Goal: Navigation & Orientation: Find specific page/section

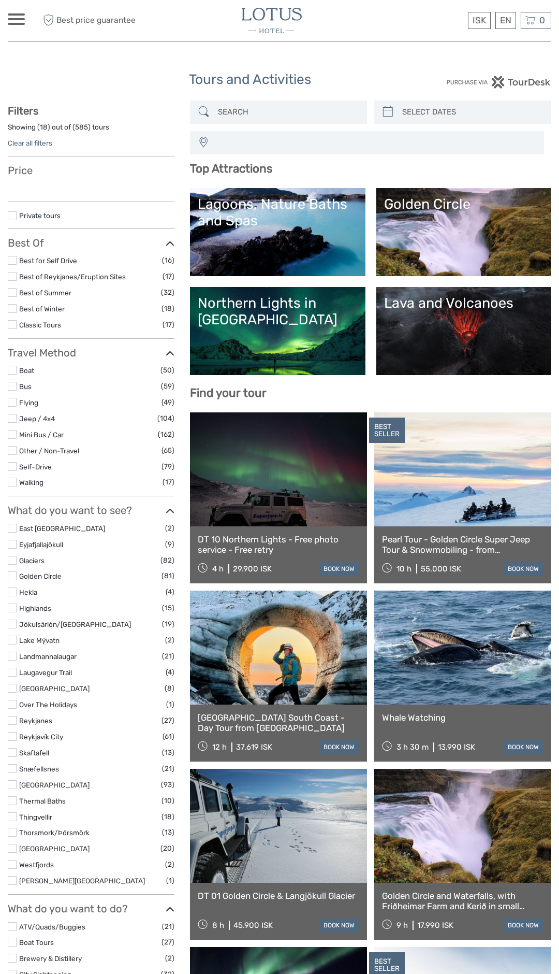
select select
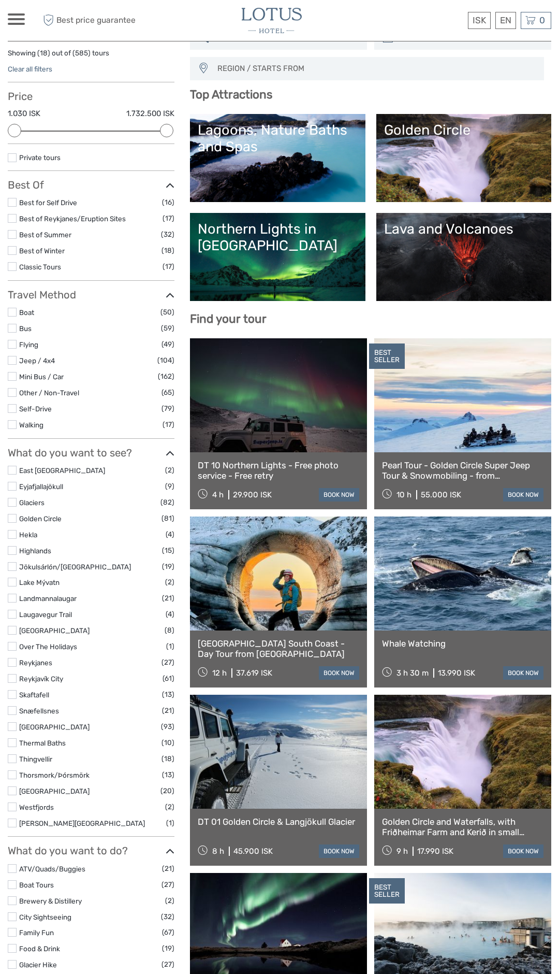
scroll to position [73, 0]
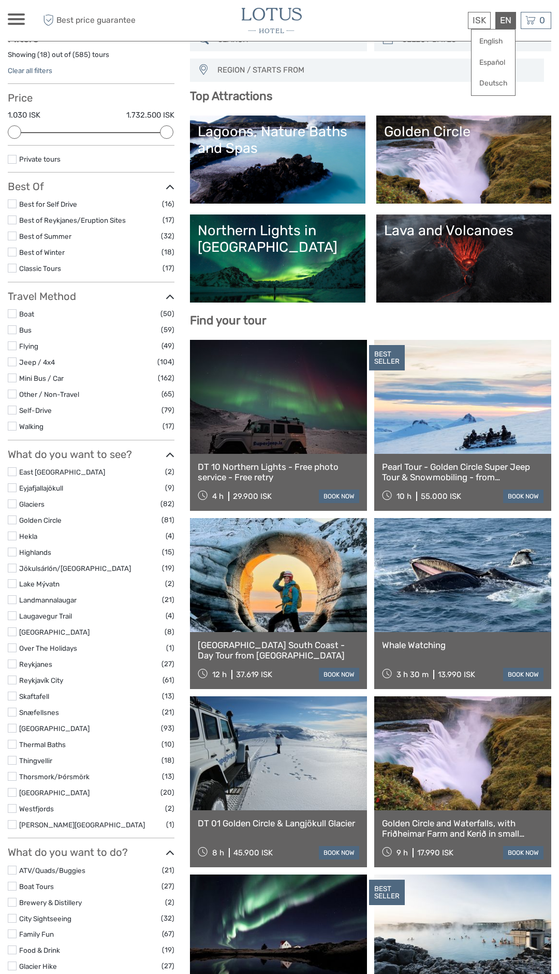
click at [507, 18] on div "EN English Español Deutsch" at bounding box center [506, 20] width 21 height 17
click at [494, 60] on link "Español" at bounding box center [494, 62] width 44 height 19
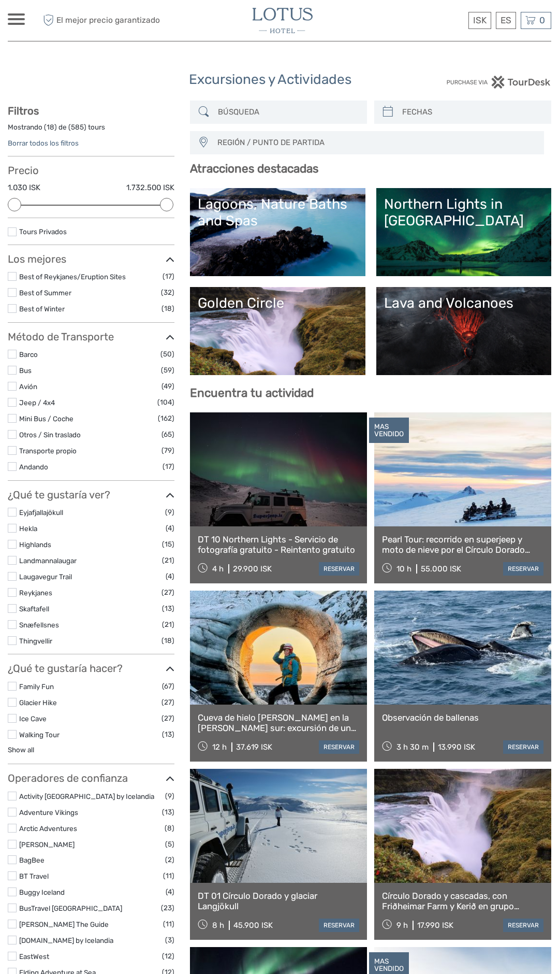
select select
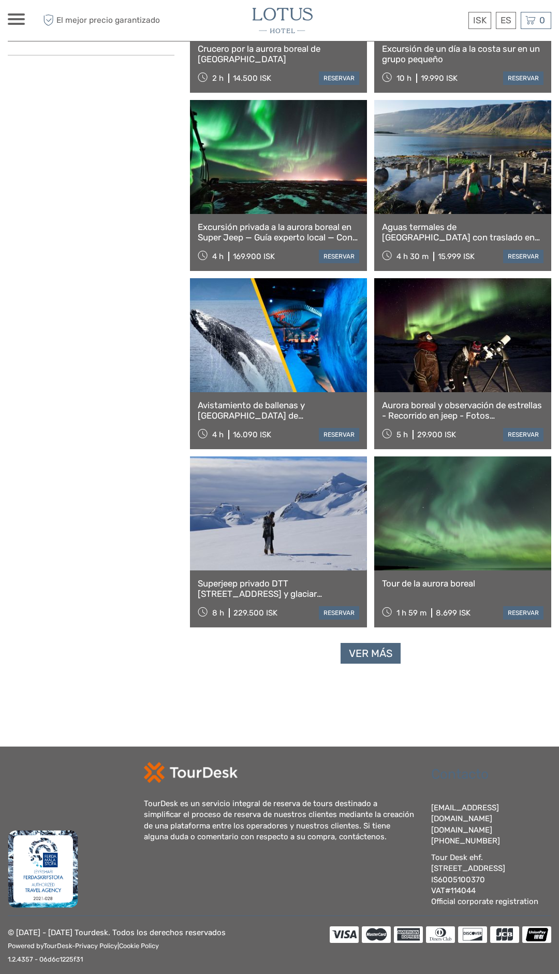
scroll to position [1396, 0]
